Goal: Task Accomplishment & Management: Manage account settings

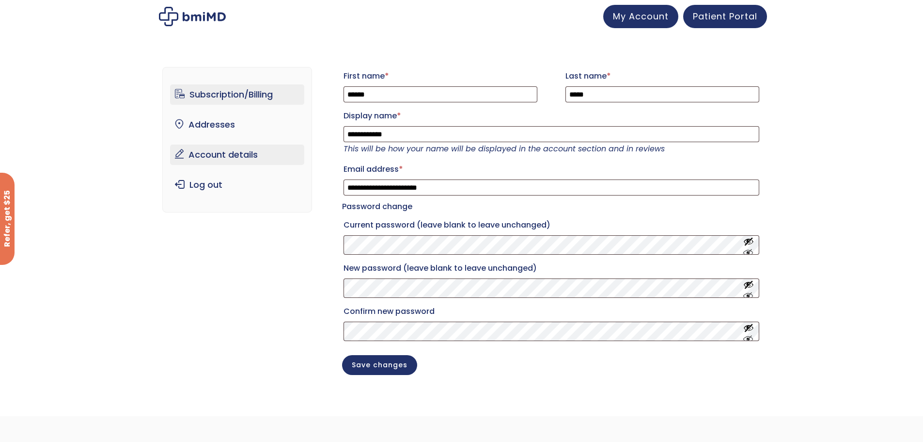
click at [273, 93] on link "Subscription/Billing" at bounding box center [237, 94] width 134 height 20
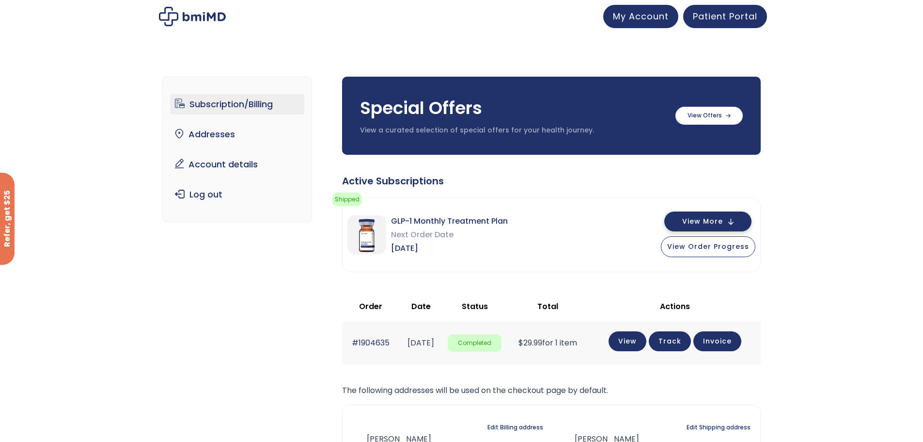
click at [745, 223] on button "View More" at bounding box center [708, 221] width 87 height 20
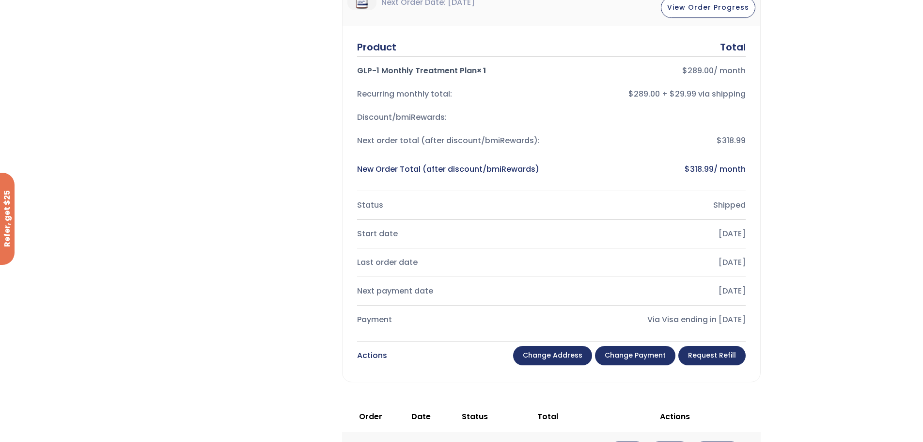
scroll to position [291, 0]
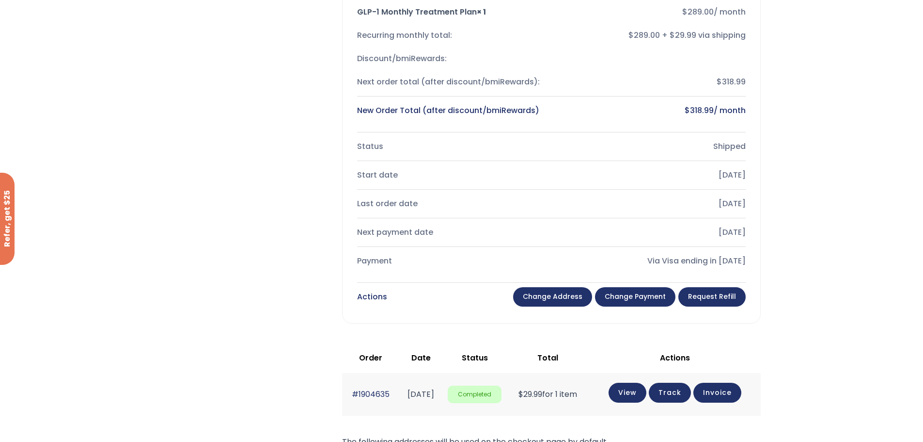
click at [655, 301] on link "Change payment" at bounding box center [635, 296] width 80 height 19
click at [655, 300] on link "Change payment" at bounding box center [635, 296] width 80 height 19
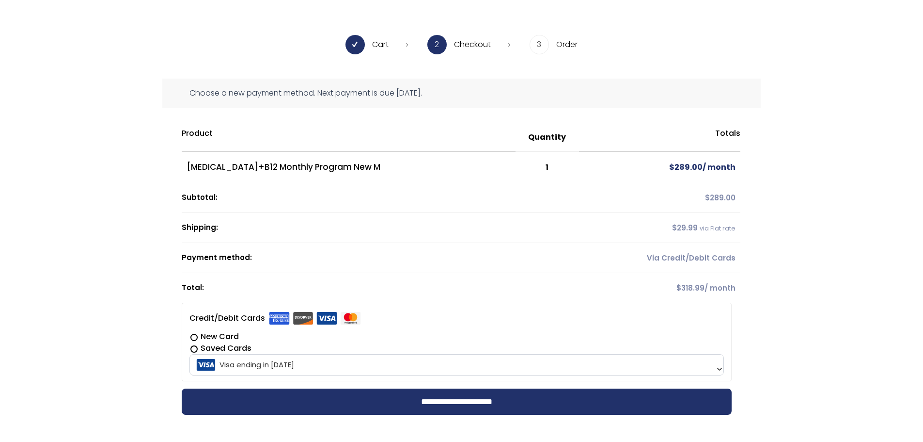
scroll to position [97, 0]
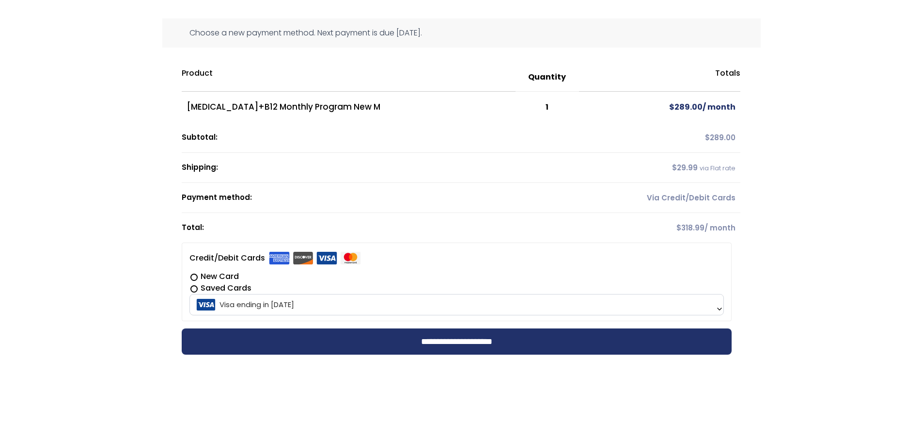
click at [192, 278] on label "New Card" at bounding box center [457, 277] width 535 height 12
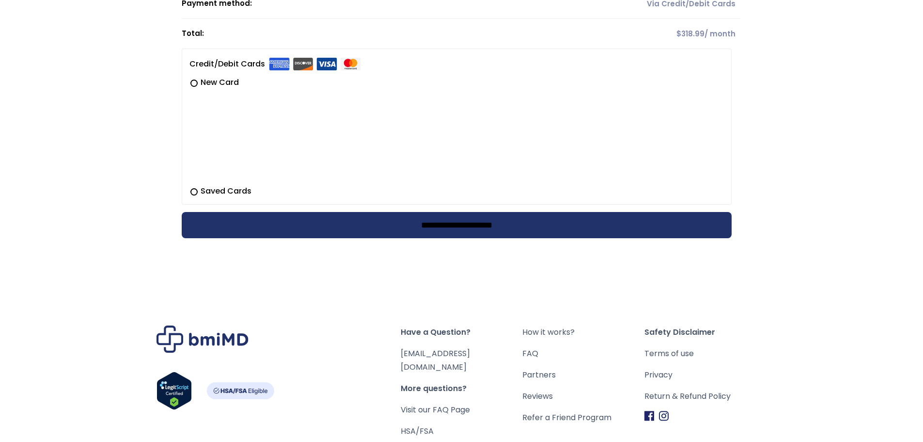
click at [373, 229] on input "**********" at bounding box center [457, 225] width 550 height 26
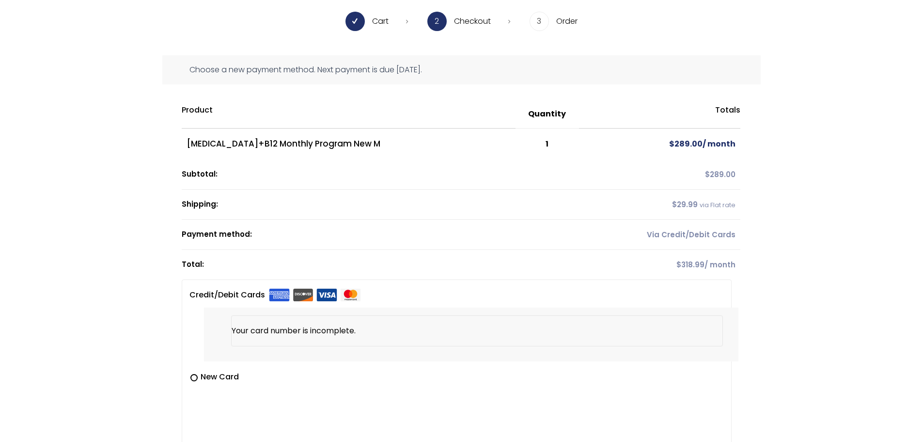
scroll to position [0, 0]
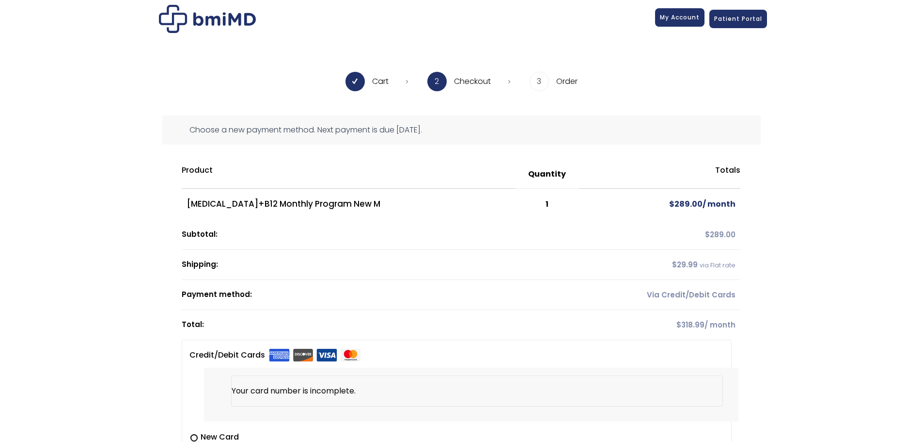
click at [685, 24] on link "My Account" at bounding box center [679, 17] width 49 height 18
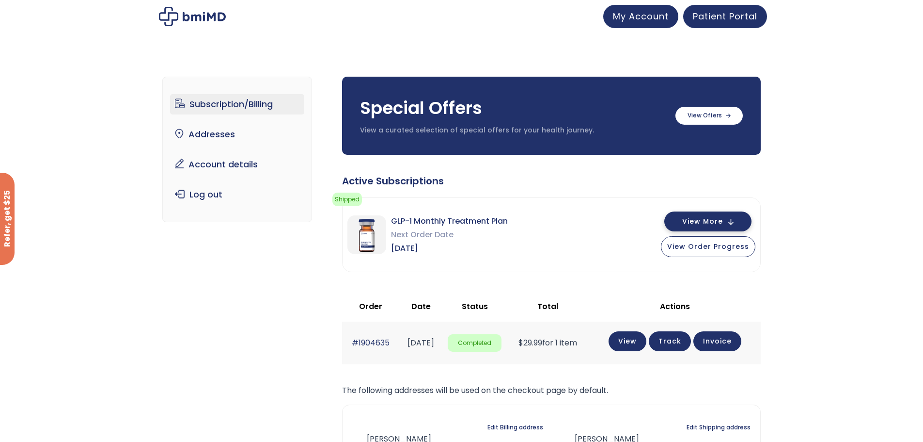
click at [720, 224] on span "View More" at bounding box center [703, 221] width 41 height 6
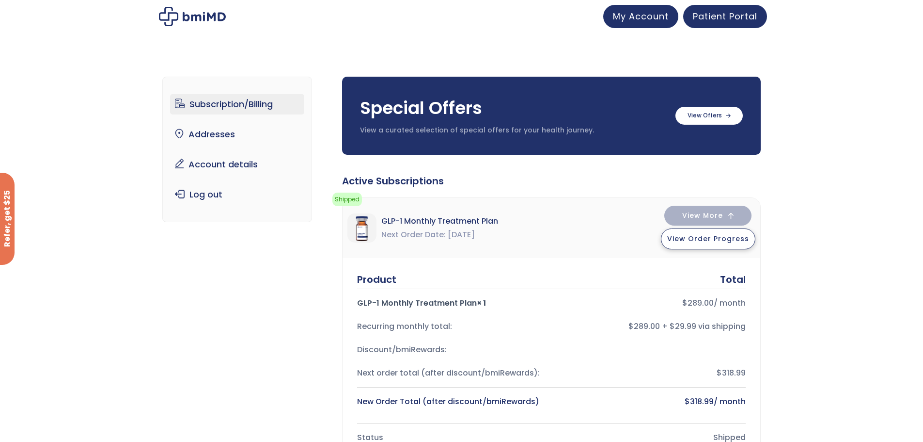
click at [730, 243] on button "View Order Progress" at bounding box center [708, 238] width 95 height 21
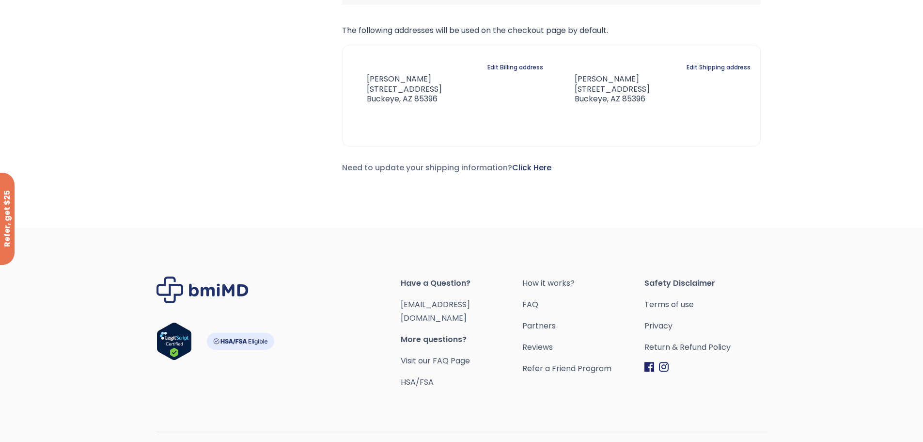
scroll to position [720, 0]
